Goal: Find specific page/section: Find specific page/section

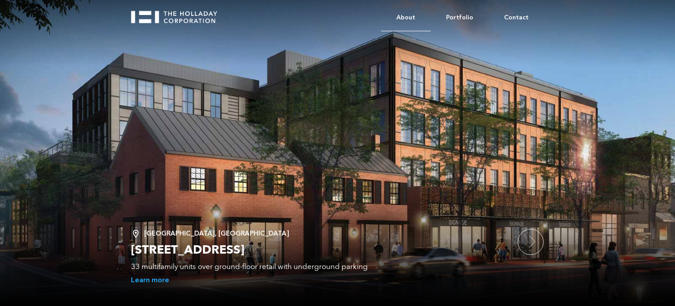
click at [415, 17] on link "About" at bounding box center [406, 17] width 50 height 27
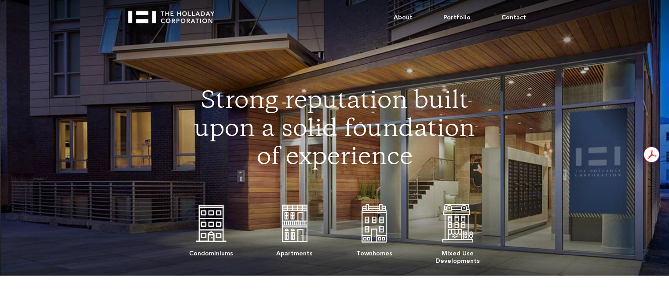
click at [501, 16] on link "Contact" at bounding box center [513, 17] width 55 height 27
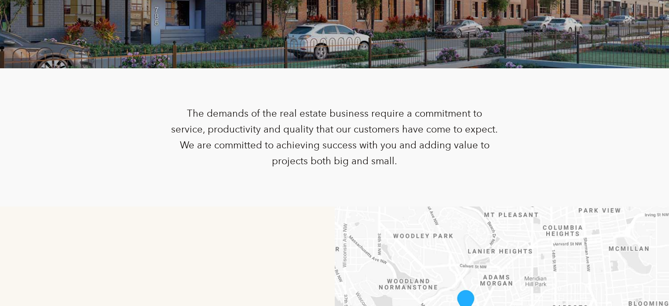
scroll to position [126, 0]
